Goal: Information Seeking & Learning: Find specific page/section

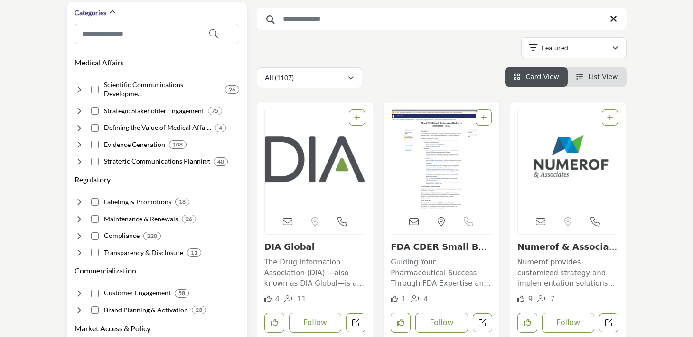
scroll to position [129, 0]
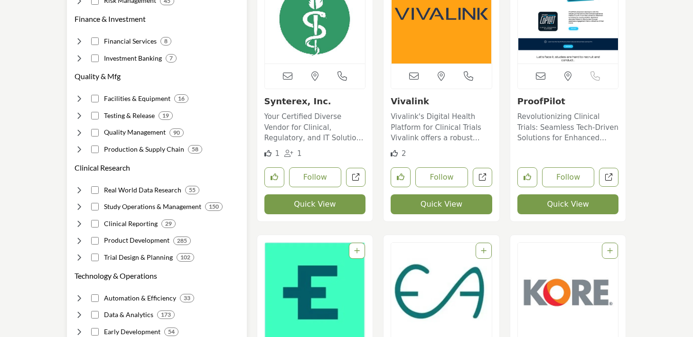
scroll to position [553, 0]
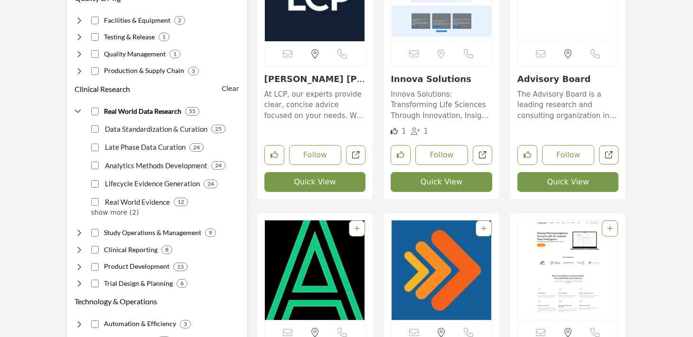
scroll to position [623, 0]
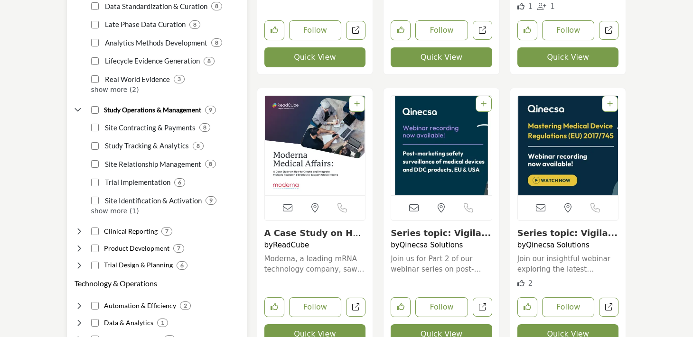
scroll to position [747, 0]
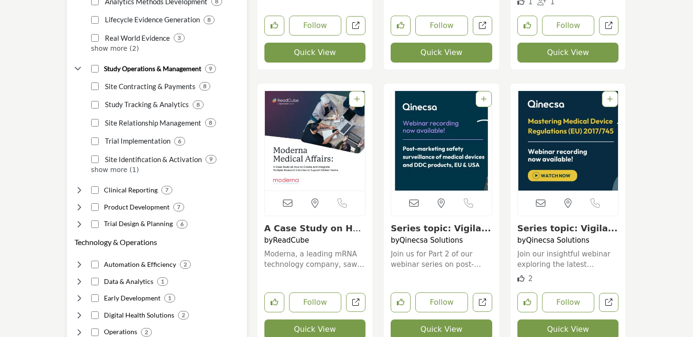
scroll to position [786, 0]
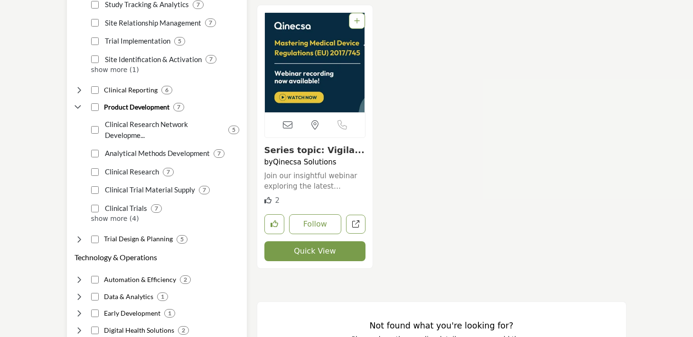
scroll to position [902, 0]
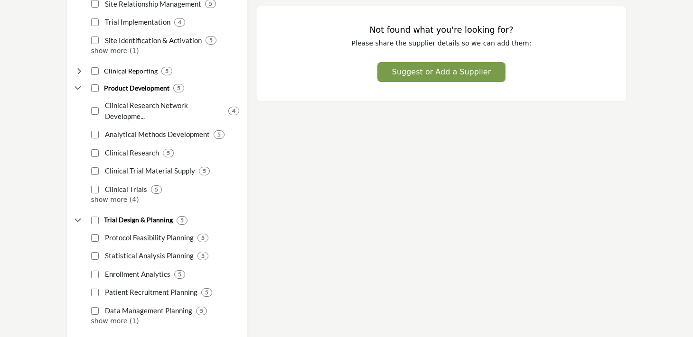
scroll to position [964, 0]
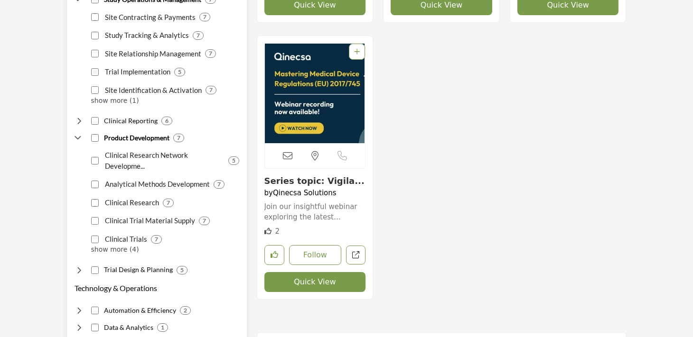
scroll to position [852, 0]
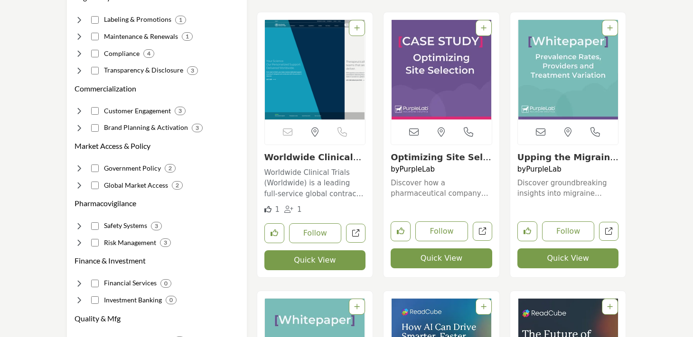
scroll to position [293, 0]
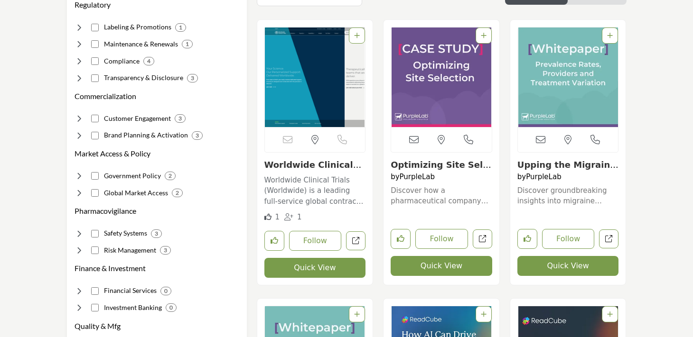
click at [313, 163] on link "Worldwide Clinical T..." at bounding box center [312, 170] width 97 height 20
